Goal: Transaction & Acquisition: Download file/media

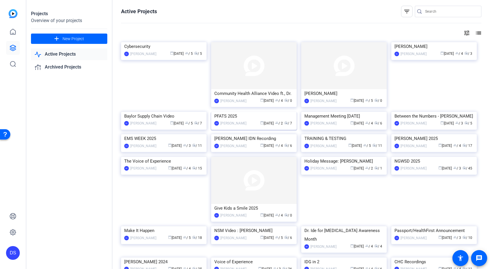
click at [234, 120] on div "PFATS 2025" at bounding box center [253, 116] width 79 height 9
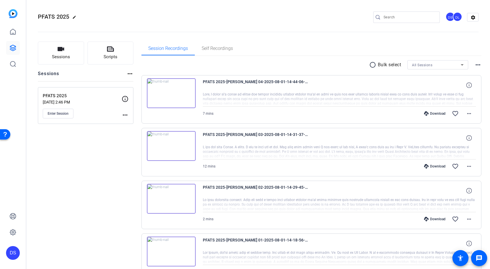
scroll to position [197, 0]
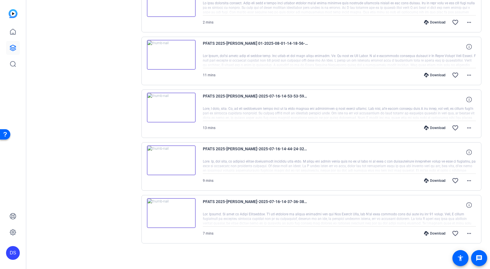
click at [434, 231] on div "Download" at bounding box center [434, 233] width 27 height 5
click at [435, 181] on div "Download" at bounding box center [434, 180] width 27 height 5
click at [435, 128] on div "Download" at bounding box center [434, 128] width 27 height 5
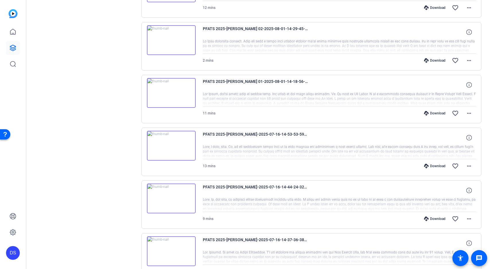
scroll to position [158, 0]
click at [116, 113] on div "Sessions Scripts Sessions more_horiz PFATS 2025 [DATE] 2:46 PM Enter Session mo…" at bounding box center [85, 91] width 95 height 417
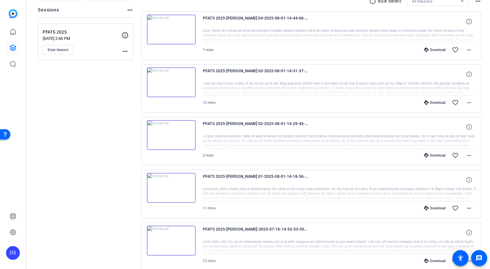
scroll to position [63, 0]
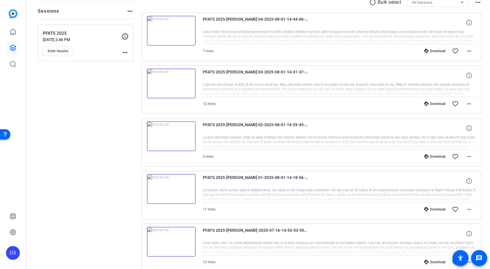
click at [81, 157] on div "Sessions Scripts Sessions more_horiz PFATS 2025 [DATE] 2:46 PM Enter Session mo…" at bounding box center [85, 187] width 95 height 417
click at [441, 210] on div "Download" at bounding box center [434, 209] width 27 height 5
click at [430, 157] on div "Download" at bounding box center [434, 156] width 27 height 5
click at [433, 105] on div "Download" at bounding box center [434, 104] width 27 height 5
click at [430, 52] on div "Download" at bounding box center [434, 51] width 27 height 5
